Goal: Information Seeking & Learning: Check status

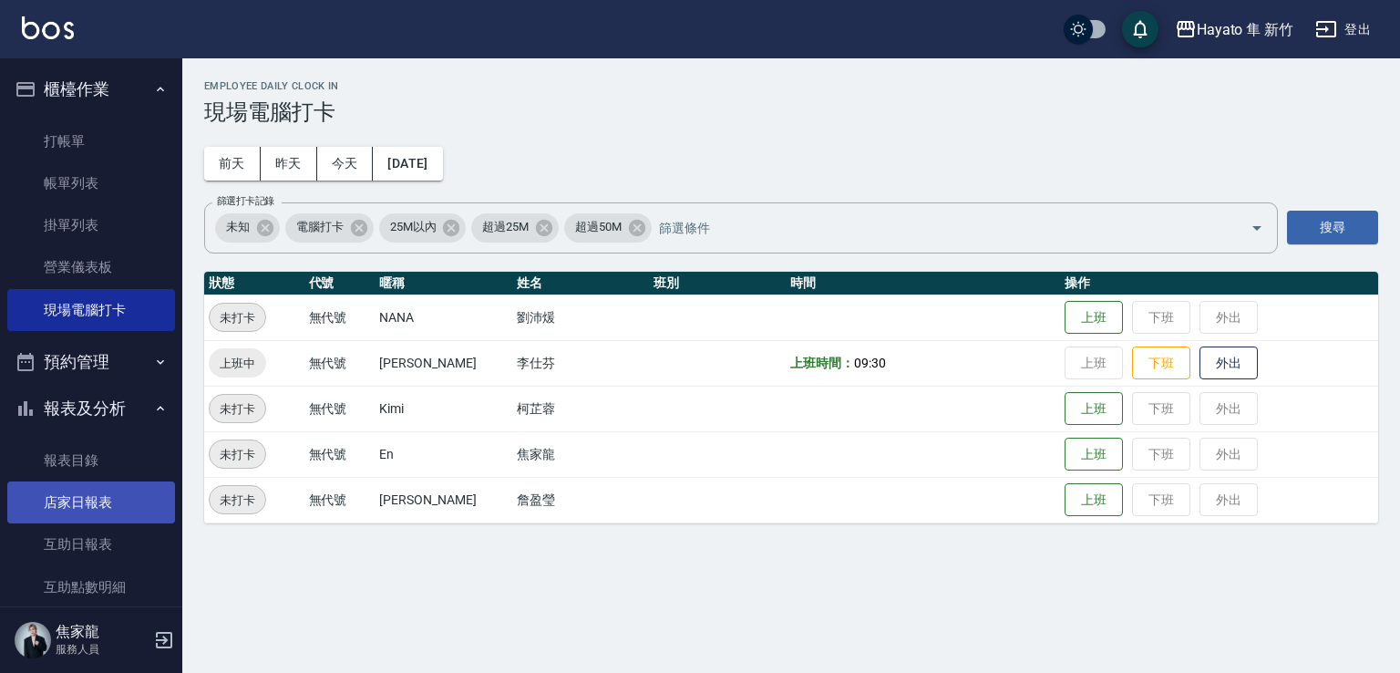
click at [38, 508] on link "店家日報表" at bounding box center [91, 502] width 168 height 42
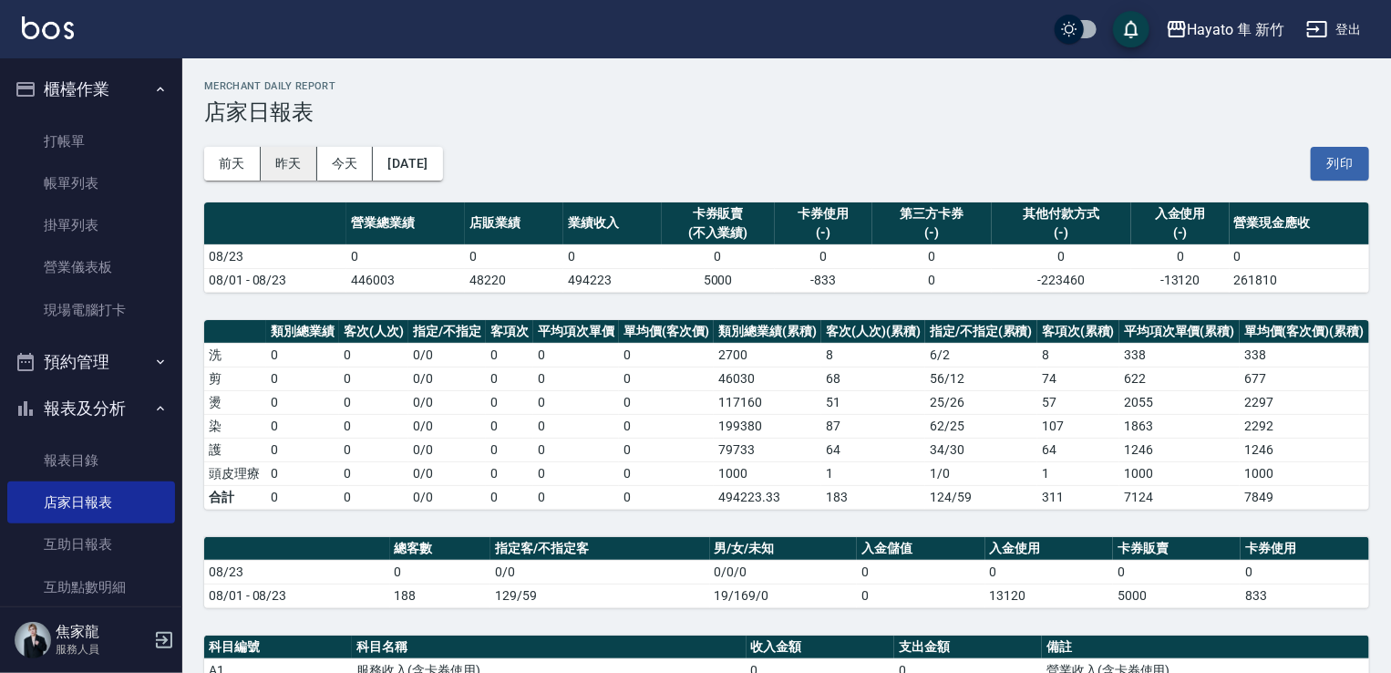
click at [294, 175] on button "昨天" at bounding box center [289, 164] width 57 height 34
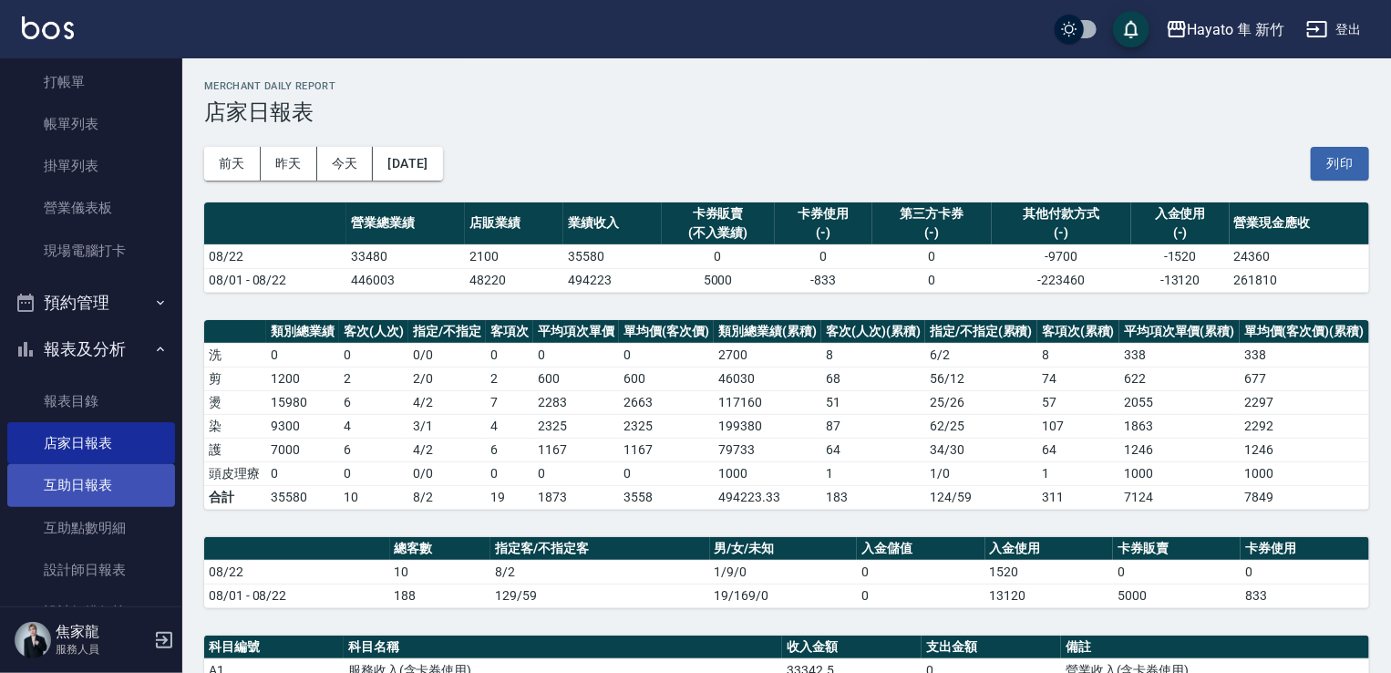
scroll to position [91, 0]
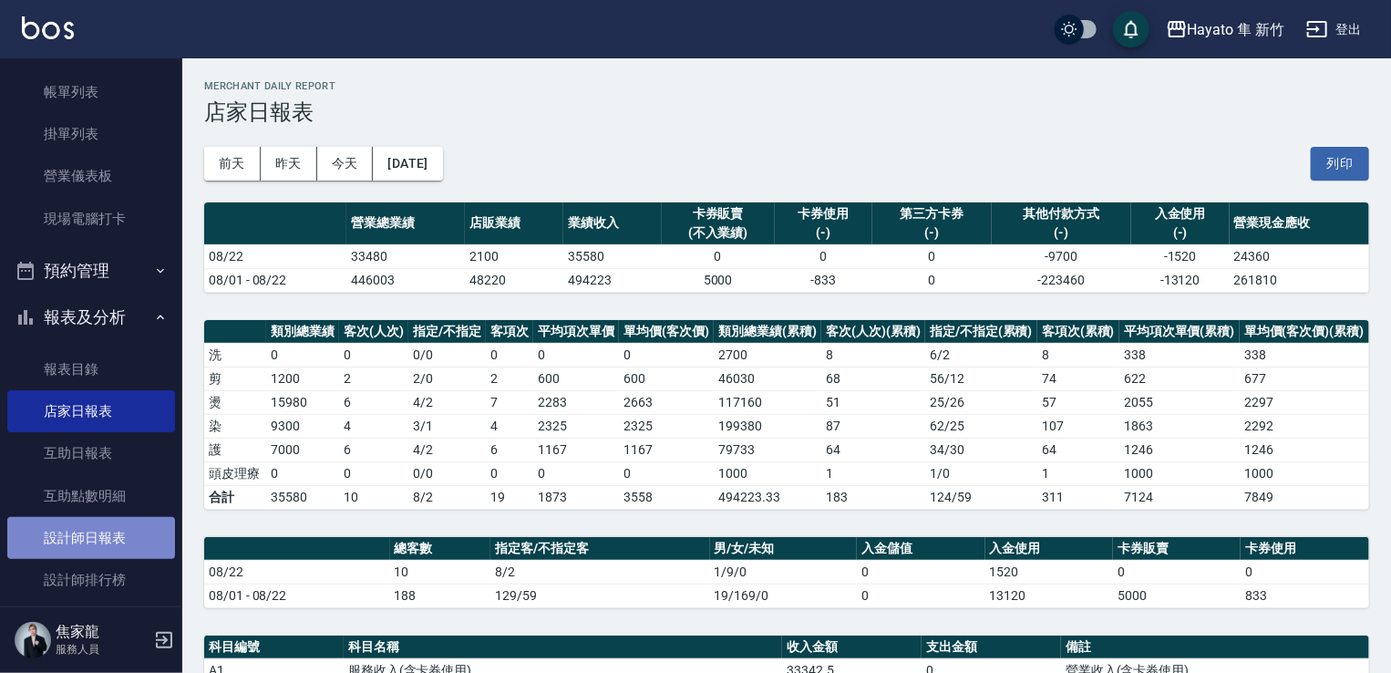
click at [93, 530] on link "設計師日報表" at bounding box center [91, 538] width 168 height 42
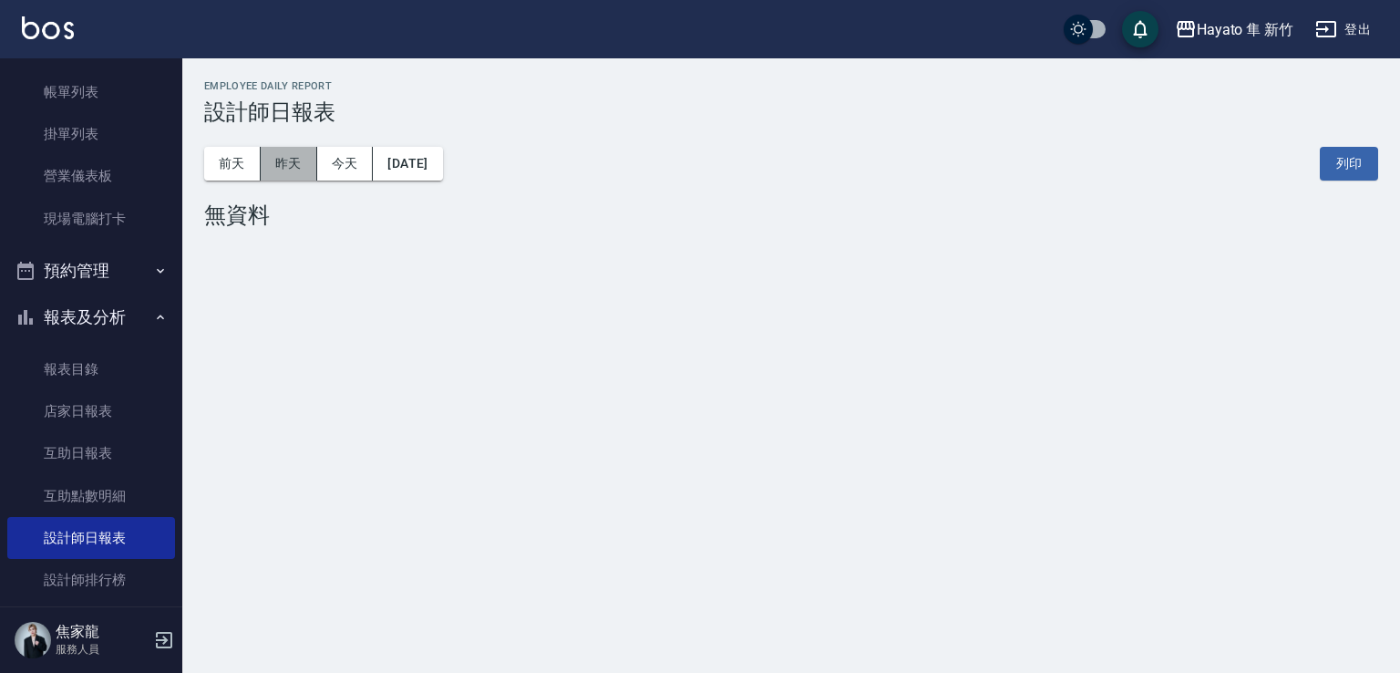
drag, startPoint x: 271, startPoint y: 161, endPoint x: 264, endPoint y: 176, distance: 15.9
click at [269, 159] on button "昨天" at bounding box center [289, 164] width 57 height 34
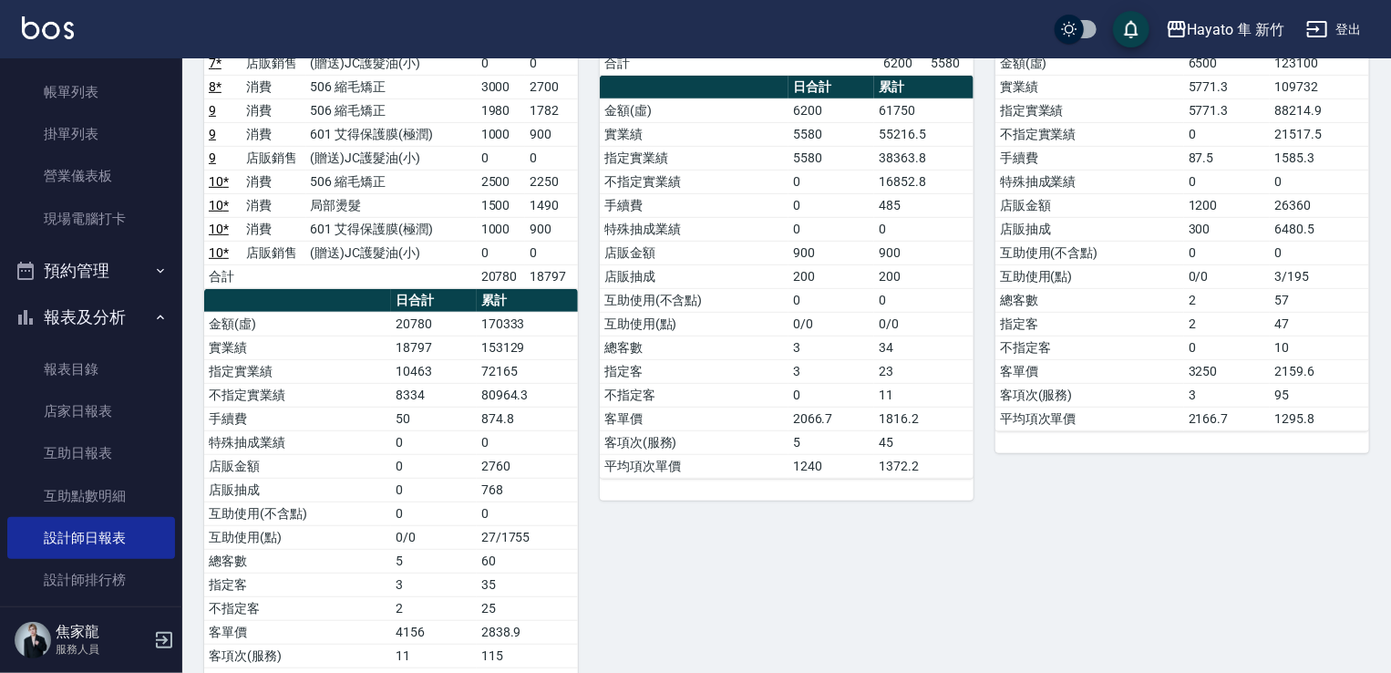
scroll to position [420, 0]
